Goal: Find contact information: Find contact information

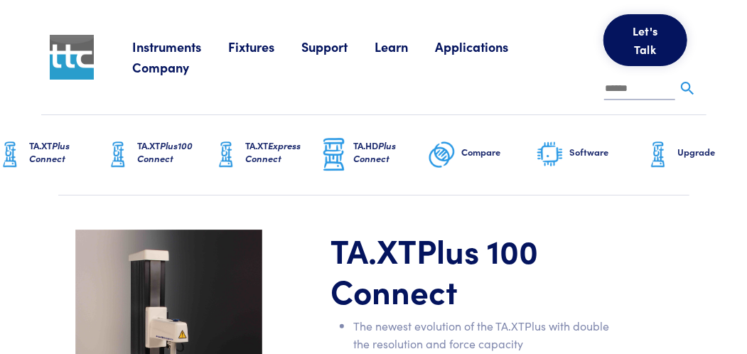
click at [181, 76] on link "Company" at bounding box center [174, 67] width 84 height 18
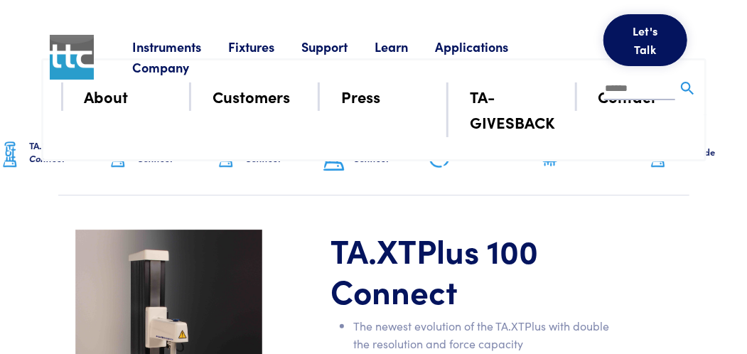
click at [679, 97] on img at bounding box center [688, 89] width 18 height 18
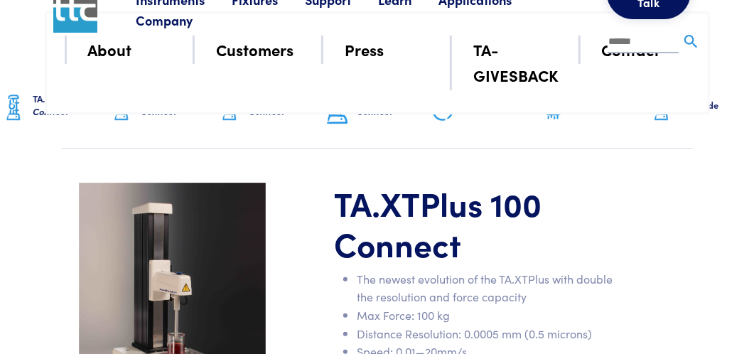
scroll to position [31, 0]
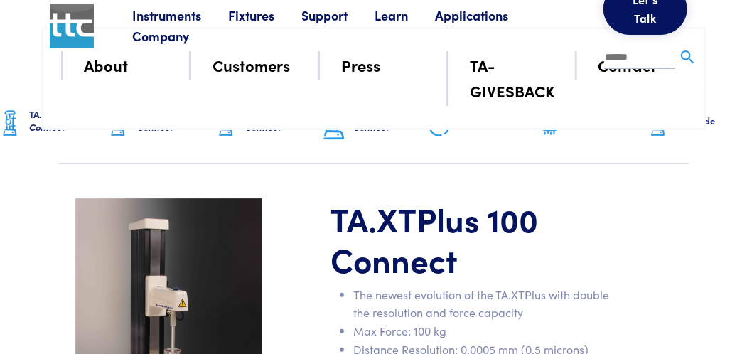
click at [679, 66] on img at bounding box center [688, 57] width 18 height 18
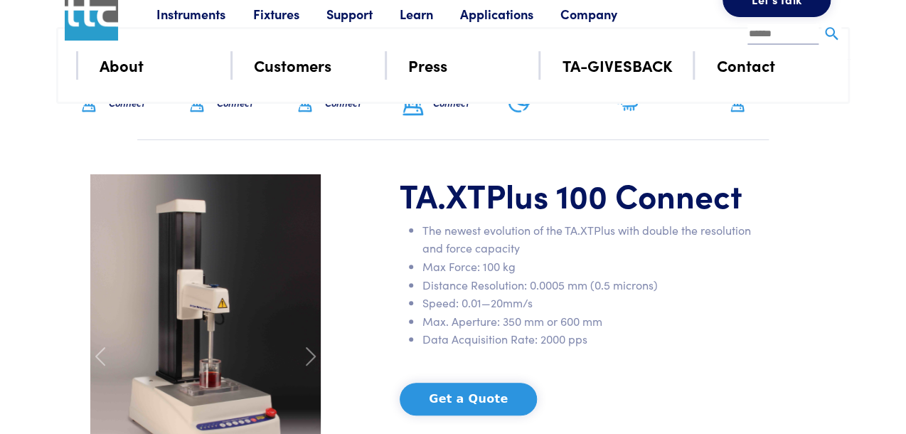
drag, startPoint x: 719, startPoint y: 0, endPoint x: 624, endPoint y: 152, distance: 179.1
click at [624, 152] on section "TA.XT Plus 100 Connect The newest evolution of the TA.XTPlus with double the re…" at bounding box center [452, 356] width 793 height 432
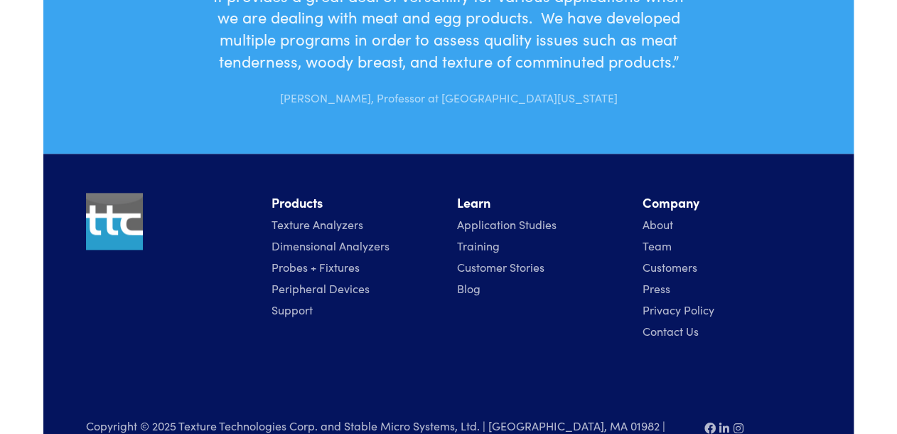
scroll to position [5164, 0]
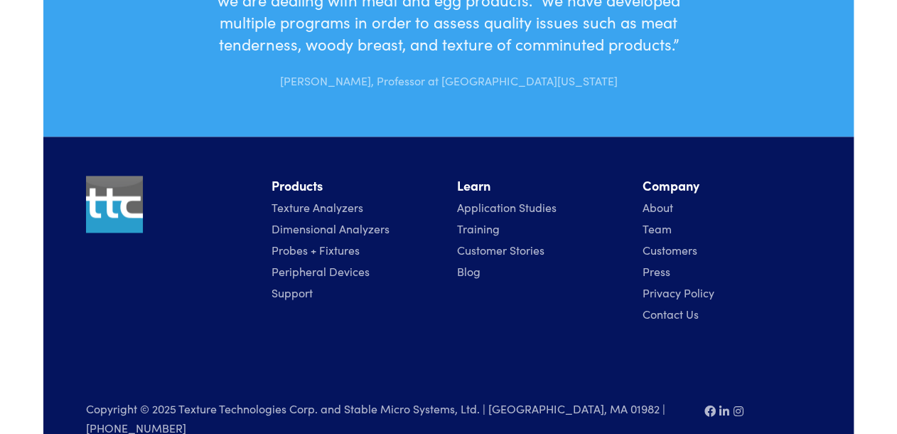
click at [681, 306] on link "Contact Us" at bounding box center [671, 314] width 56 height 16
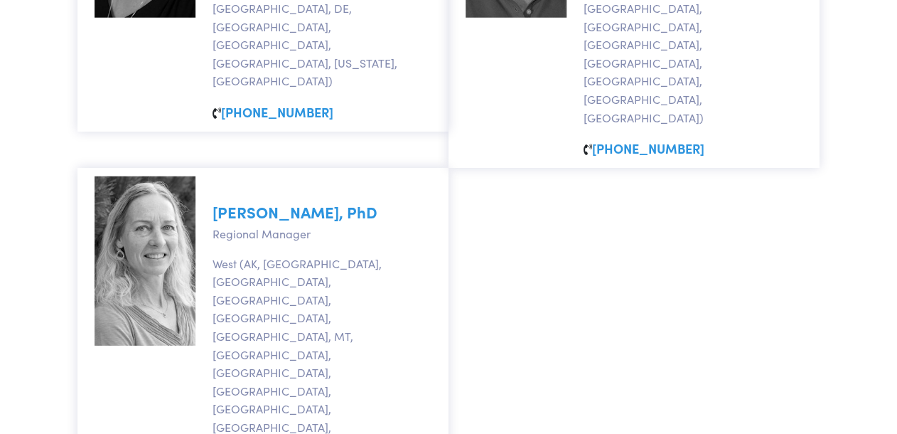
scroll to position [1664, 0]
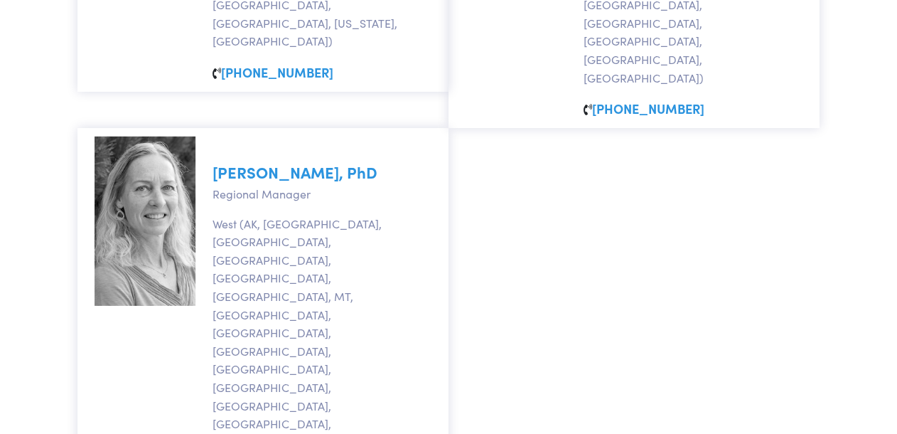
drag, startPoint x: 179, startPoint y: 390, endPoint x: 312, endPoint y: 390, distance: 132.9
copy p "Texture Technologies Corp"
